Goal: Go to known website: Access a specific website the user already knows

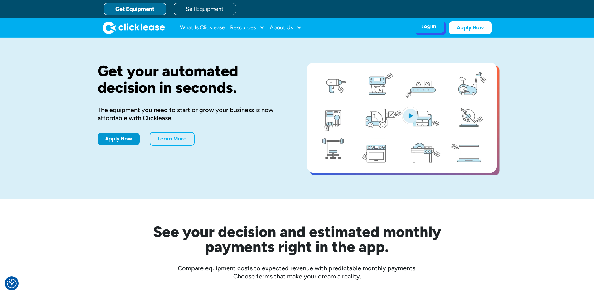
click at [432, 29] on div "Log In" at bounding box center [428, 26] width 15 height 6
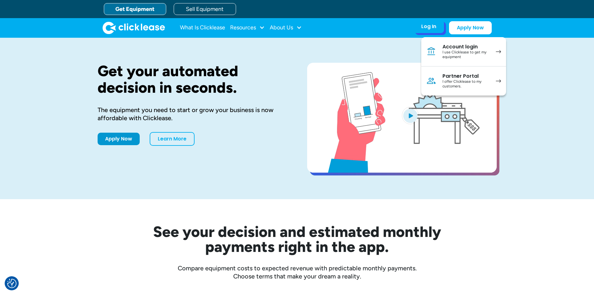
click at [463, 76] on div "Partner Portal" at bounding box center [465, 76] width 47 height 6
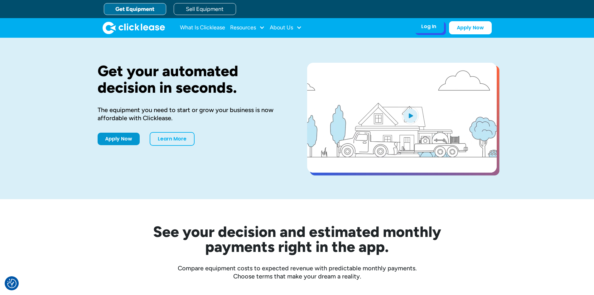
click at [429, 29] on div "Log In" at bounding box center [428, 26] width 15 height 6
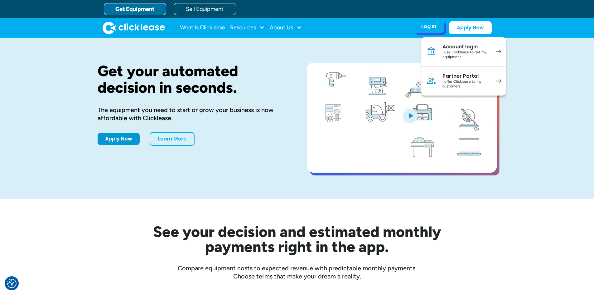
click at [459, 79] on div "Partner Portal" at bounding box center [465, 76] width 47 height 6
